Goal: Use online tool/utility

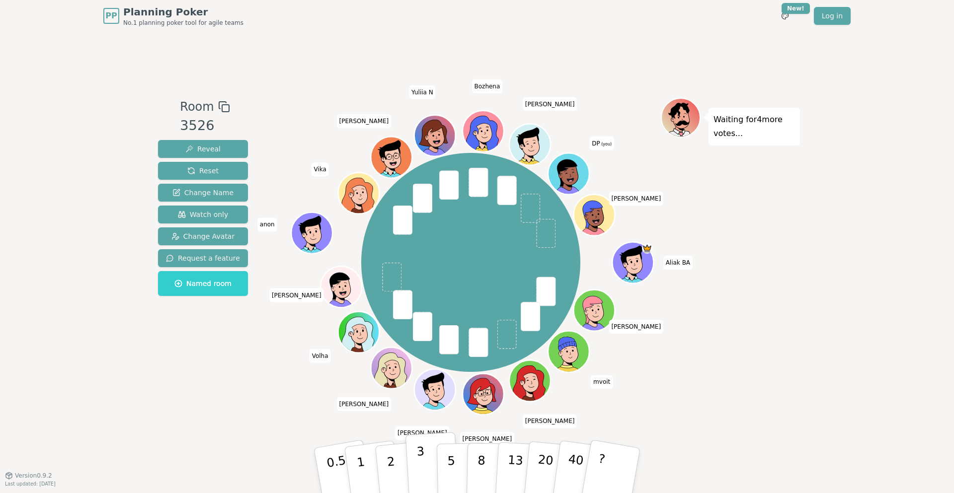
click at [423, 474] on p "3" at bounding box center [421, 472] width 11 height 54
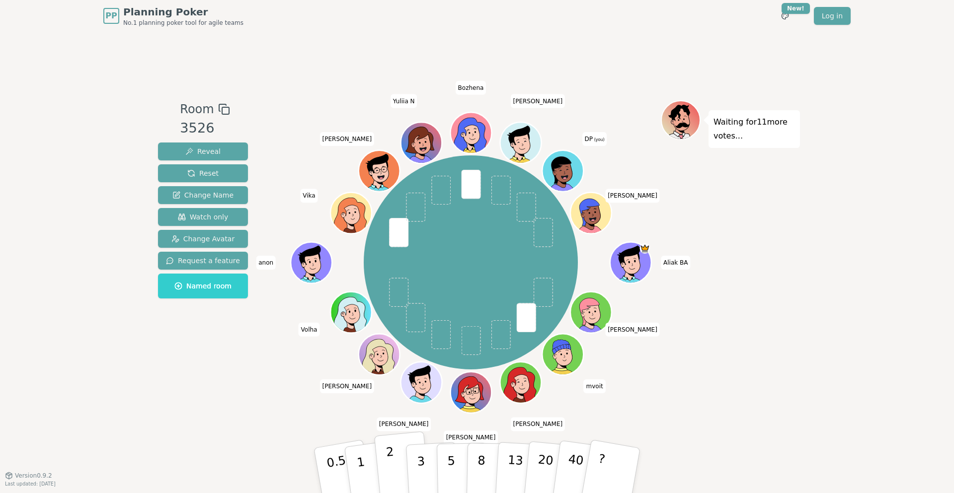
click at [395, 471] on button "2" at bounding box center [402, 471] width 57 height 79
click at [441, 462] on button "5" at bounding box center [462, 471] width 51 height 76
click at [421, 463] on p "3" at bounding box center [421, 472] width 11 height 54
click at [422, 466] on p "3" at bounding box center [421, 472] width 11 height 54
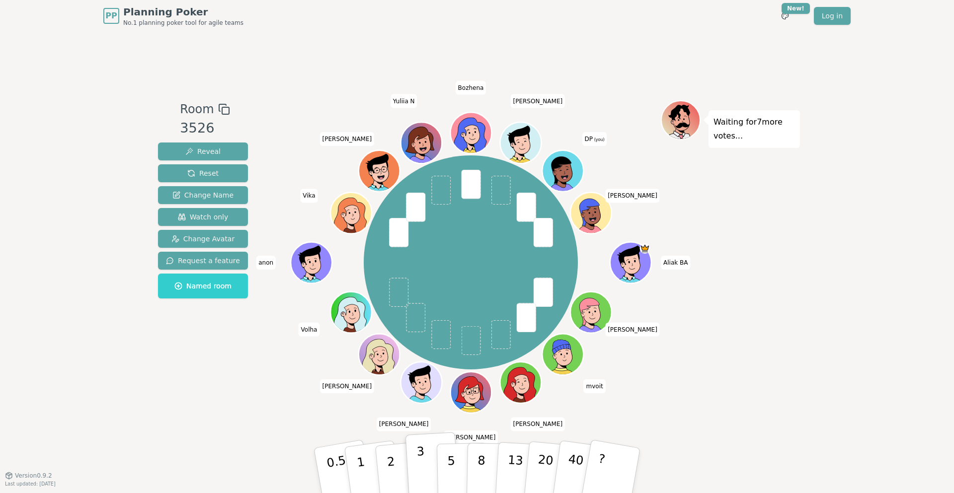
click at [422, 466] on p "3" at bounding box center [421, 472] width 11 height 54
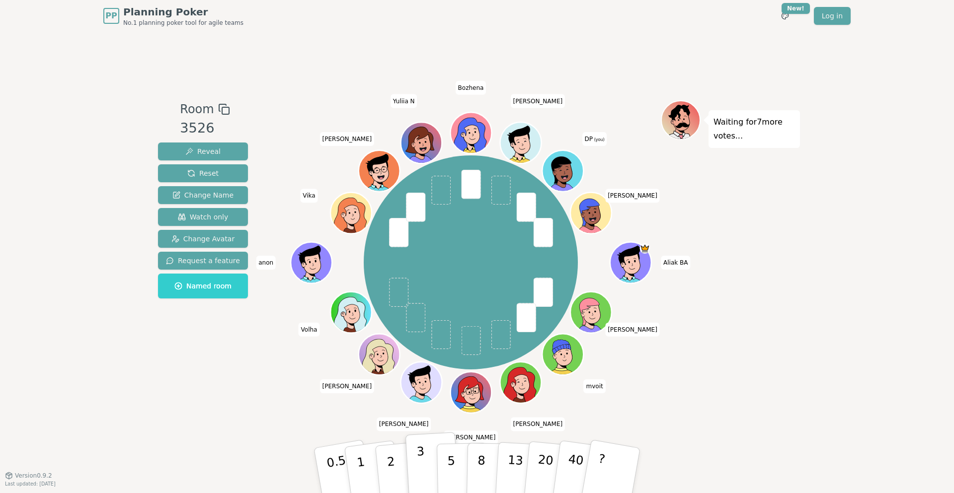
click at [422, 466] on p "3" at bounding box center [421, 472] width 11 height 54
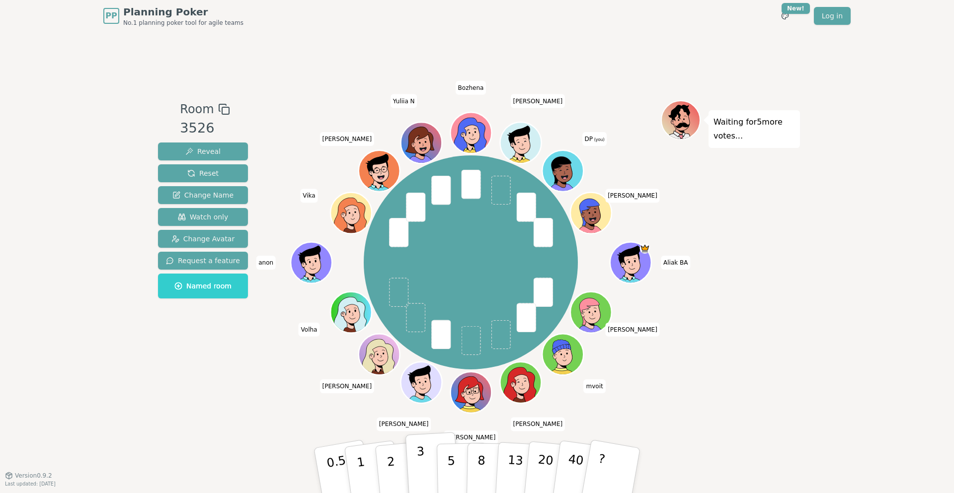
click at [422, 466] on p "3" at bounding box center [421, 472] width 11 height 54
click at [788, 306] on div "Waiting for 4 more votes..." at bounding box center [730, 253] width 139 height 307
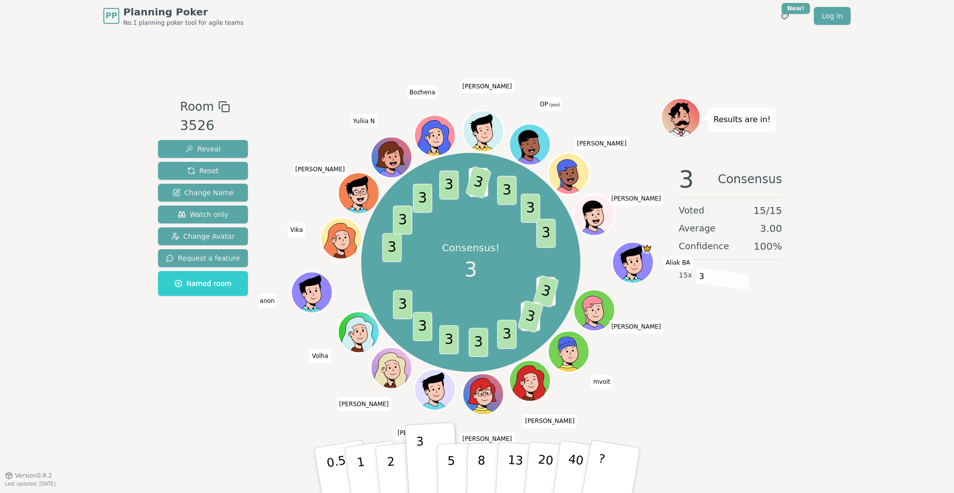
click at [244, 366] on div "Room 3526 Reveal Reset Change Name Watch only Change Avatar Request a feature N…" at bounding box center [203, 254] width 98 height 312
click at [445, 465] on button "5" at bounding box center [462, 471] width 51 height 76
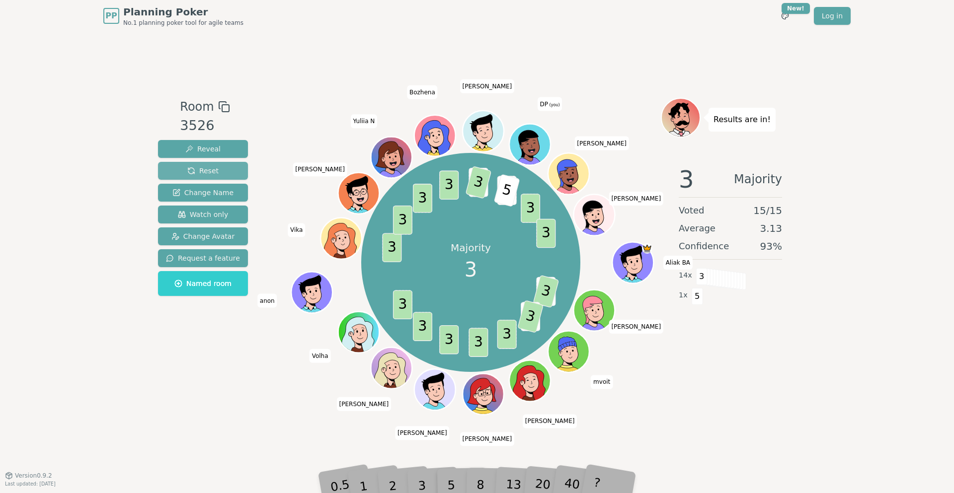
click at [206, 169] on span "Reset" at bounding box center [202, 171] width 31 height 10
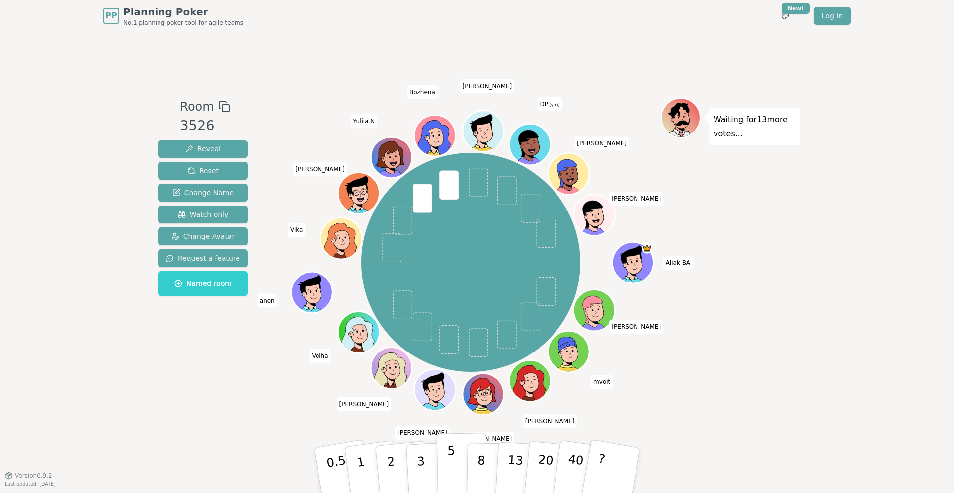
click at [453, 465] on p "5" at bounding box center [451, 471] width 8 height 54
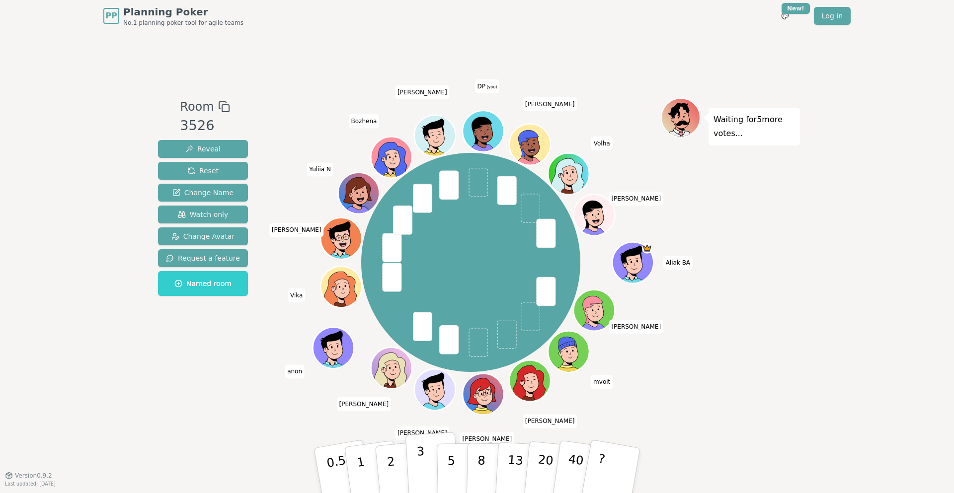
click at [421, 477] on p "3" at bounding box center [421, 472] width 11 height 54
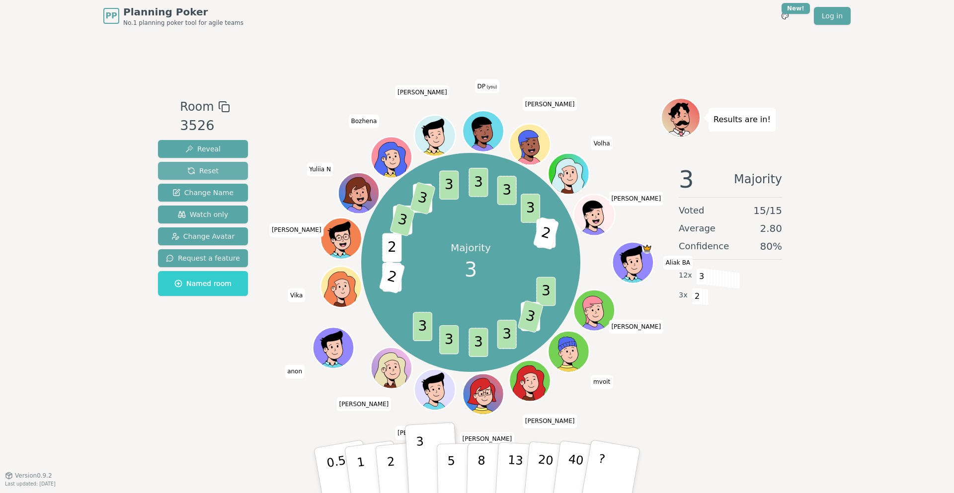
click at [220, 174] on button "Reset" at bounding box center [203, 171] width 90 height 18
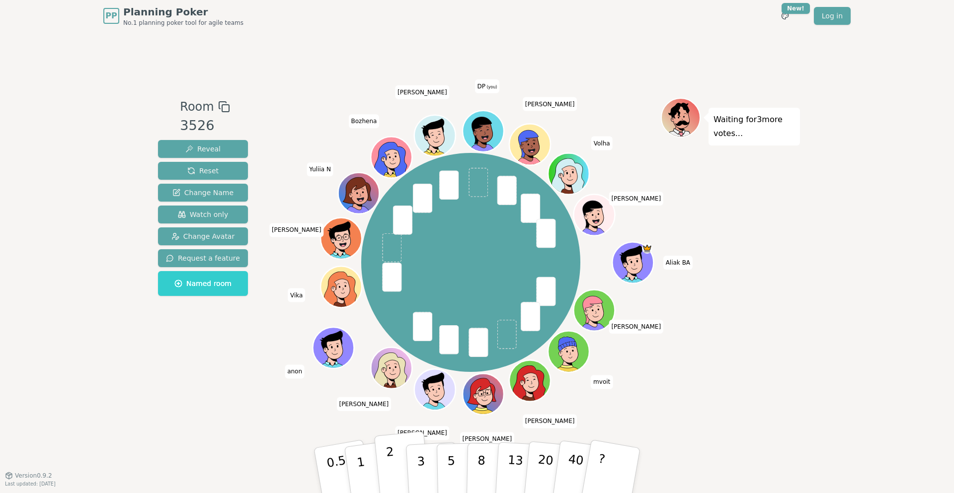
click at [401, 466] on button "2" at bounding box center [402, 471] width 57 height 79
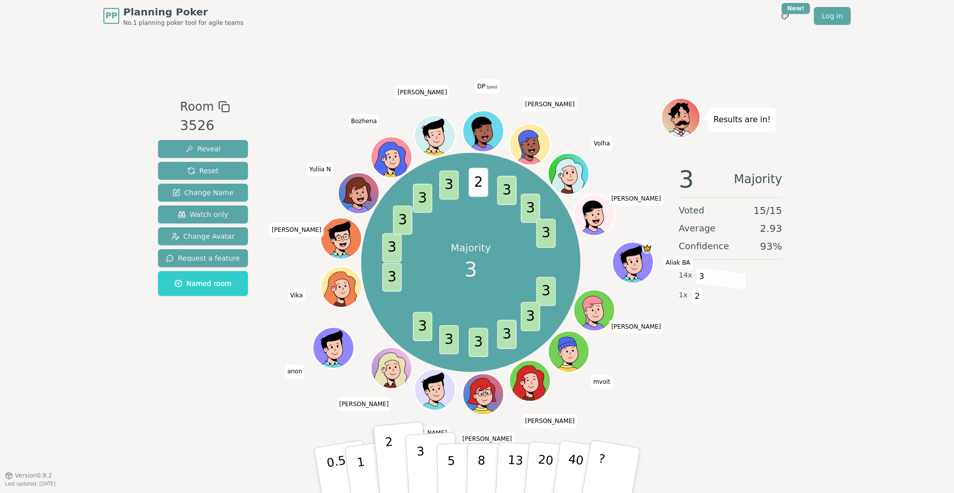
click at [414, 456] on button "3" at bounding box center [432, 471] width 54 height 78
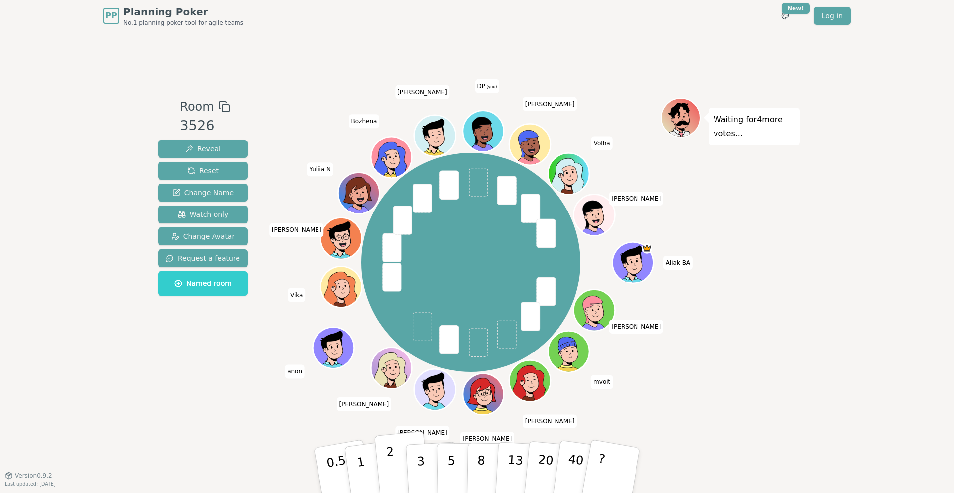
click at [380, 460] on button "2" at bounding box center [402, 471] width 57 height 79
